Goal: Find contact information: Find contact information

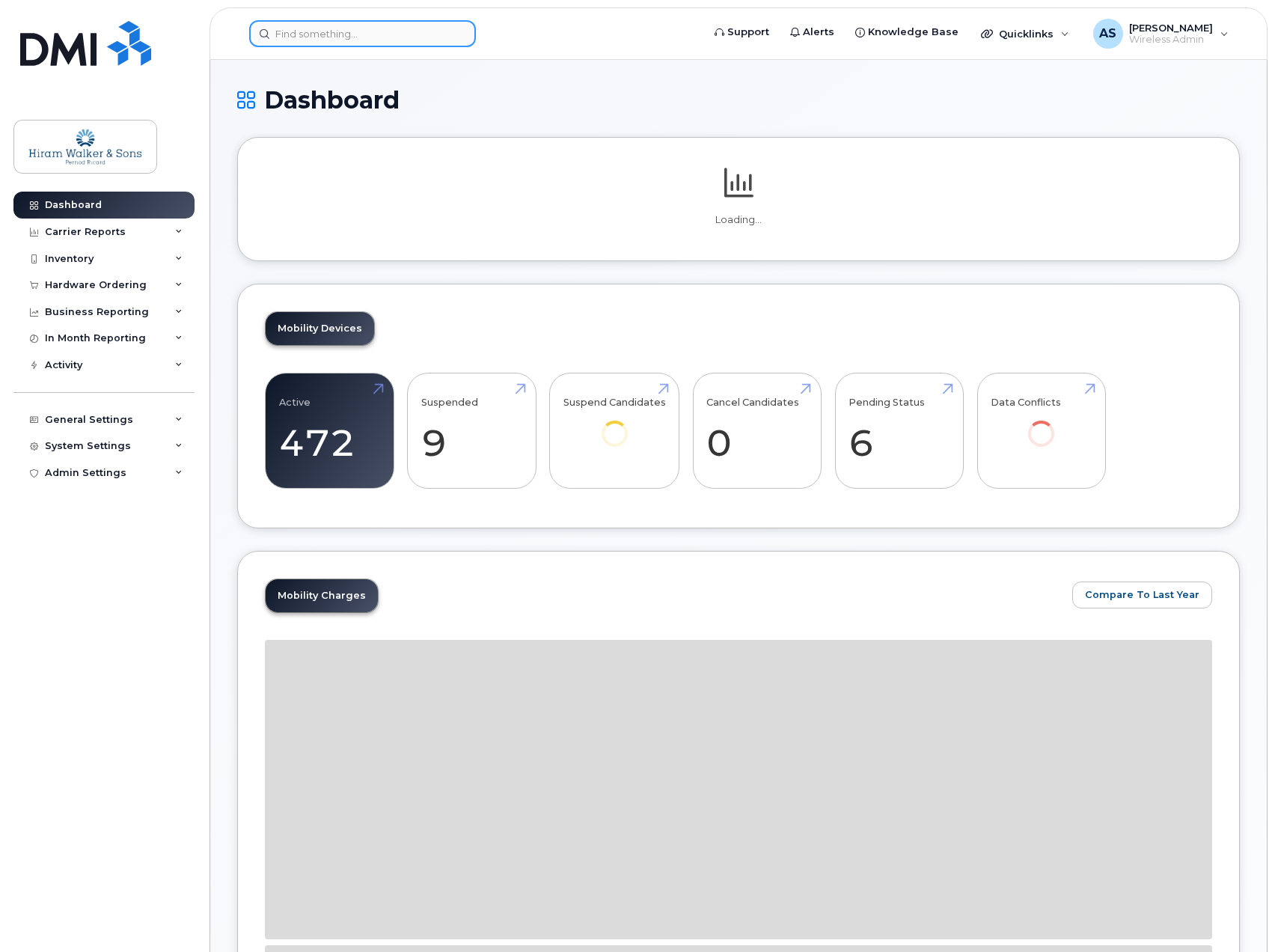
click at [296, 29] on input at bounding box center [362, 33] width 226 height 27
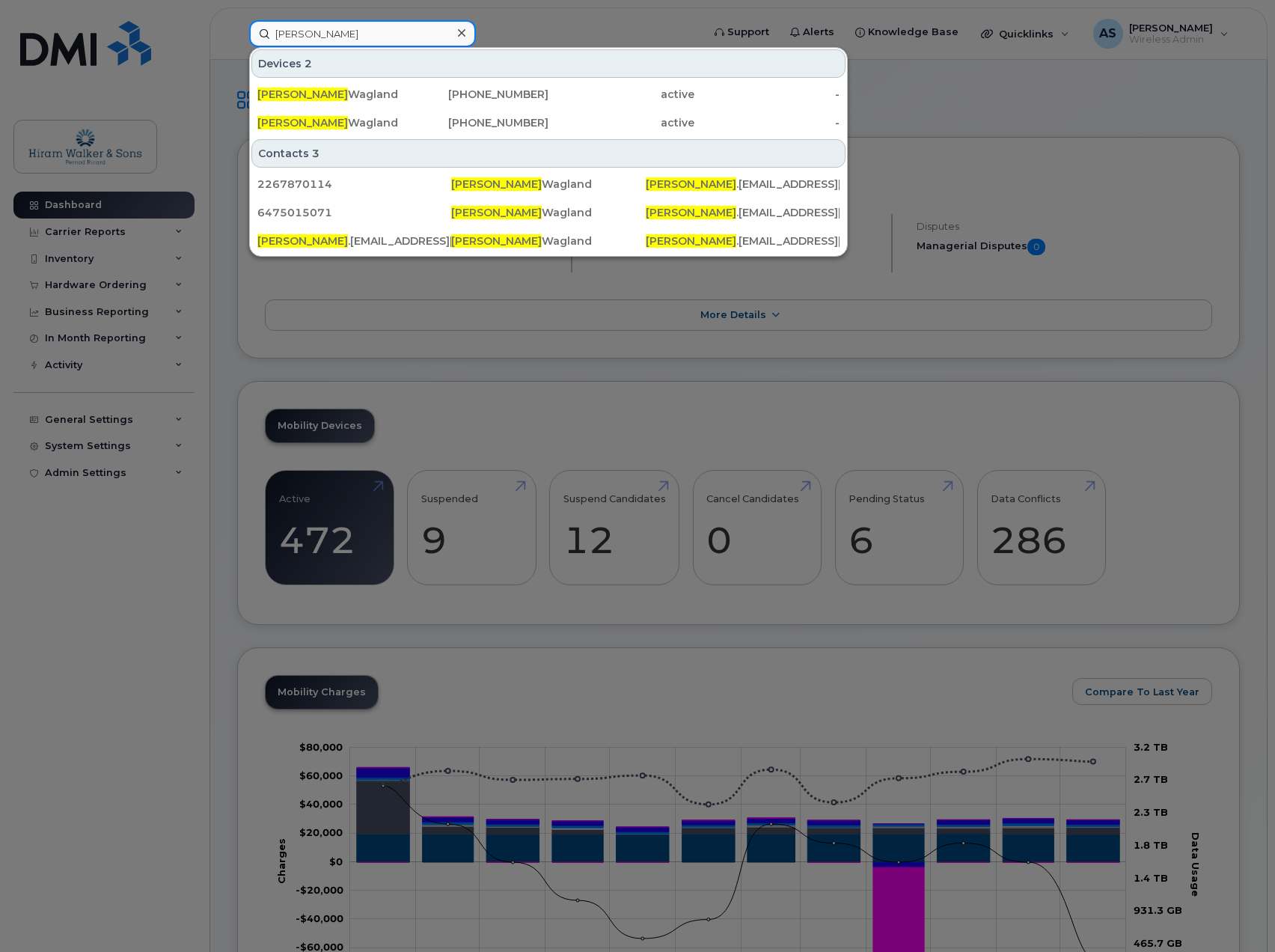
type input "[PERSON_NAME]"
click at [433, 97] on div "[PHONE_NUMBER]" at bounding box center [476, 94] width 146 height 15
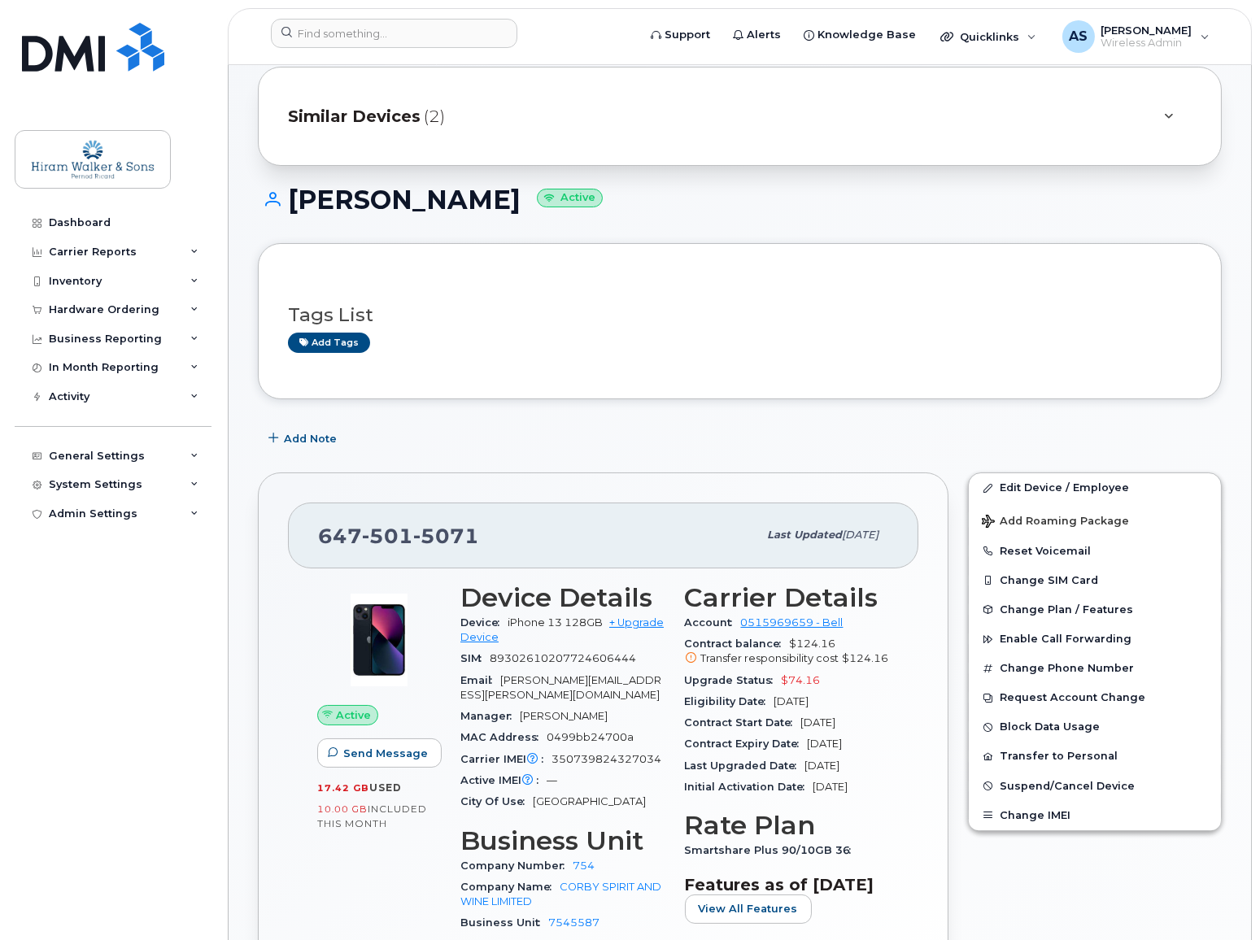
scroll to position [73, 0]
